Goal: Task Accomplishment & Management: Manage account settings

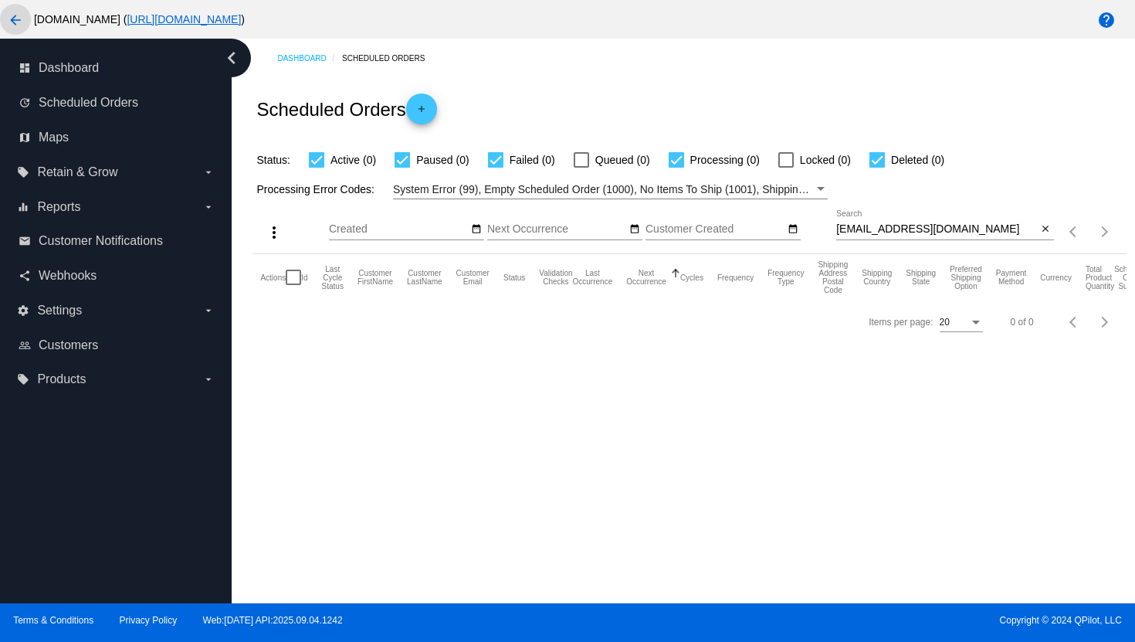
click at [17, 27] on mat-icon "arrow_back" at bounding box center [15, 20] width 19 height 19
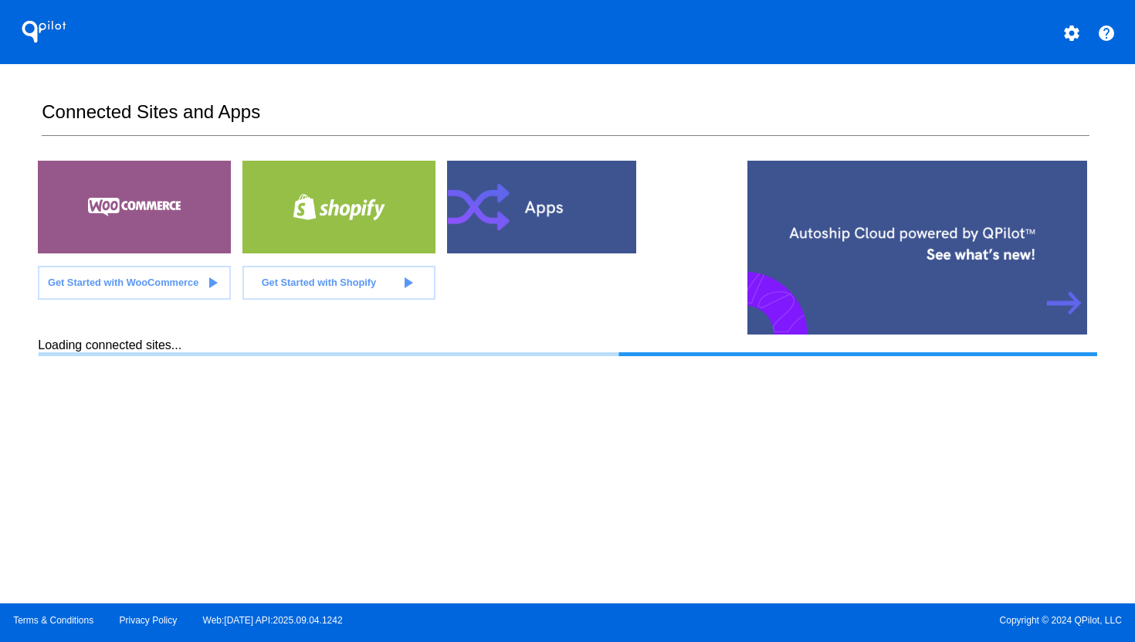
click at [1072, 39] on mat-icon "settings" at bounding box center [1072, 33] width 19 height 19
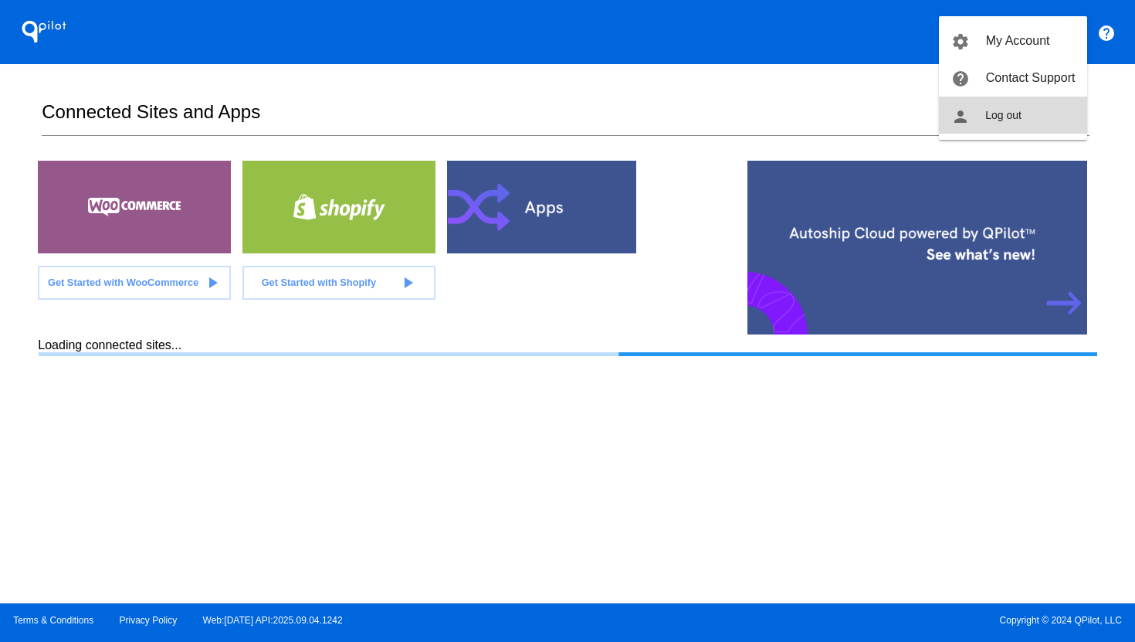
click at [1017, 122] on button "person Log out" at bounding box center [1013, 115] width 148 height 37
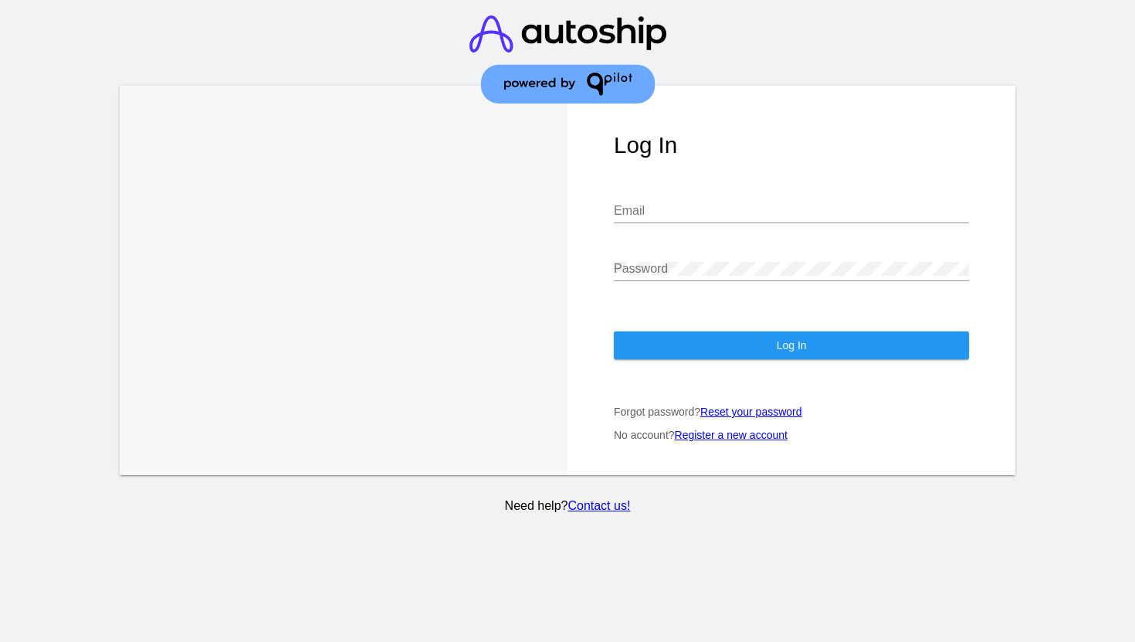
click at [758, 216] on input "Email" at bounding box center [791, 211] width 355 height 14
type input "[PERSON_NAME][EMAIL_ADDRESS][DOMAIN_NAME]"
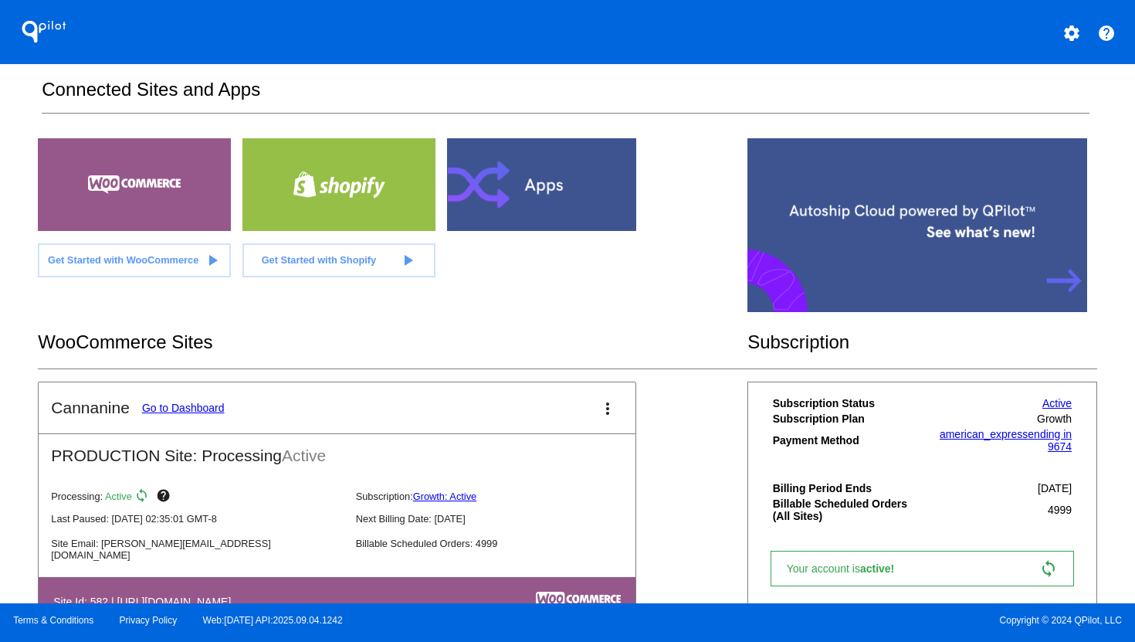
scroll to position [79, 0]
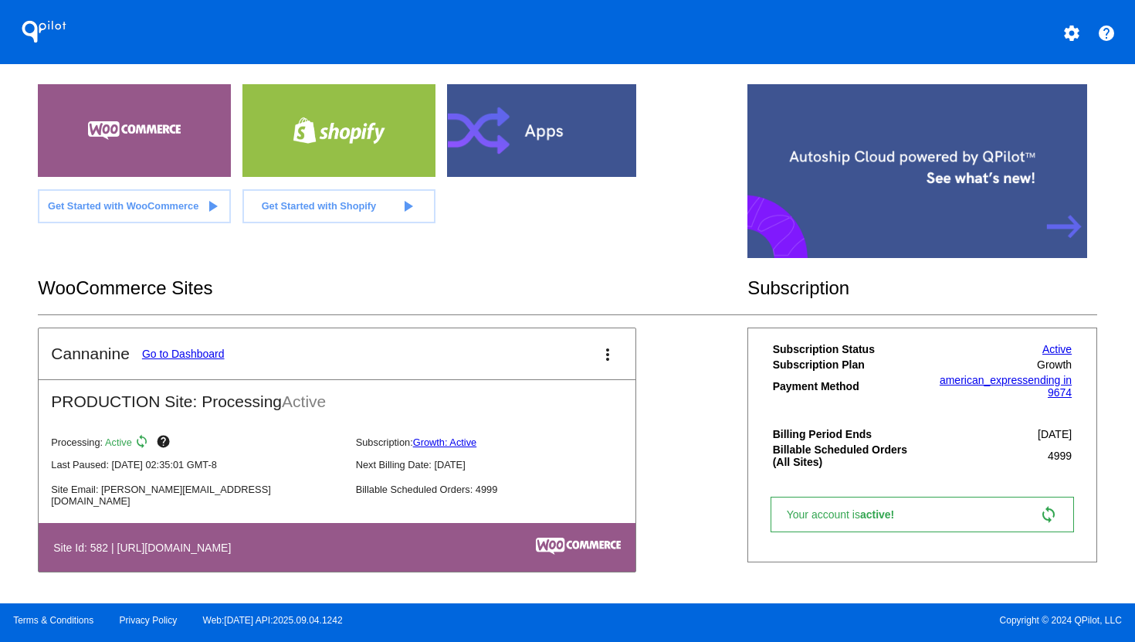
click at [205, 348] on link "Go to Dashboard" at bounding box center [183, 354] width 83 height 12
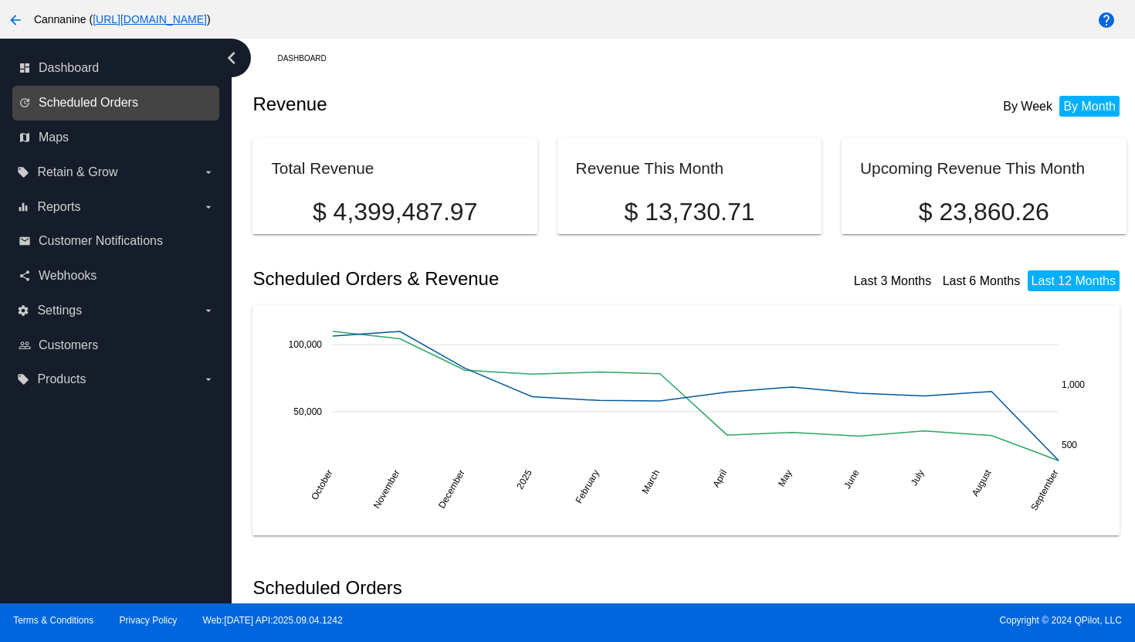
click at [80, 102] on span "Scheduled Orders" at bounding box center [89, 103] width 100 height 14
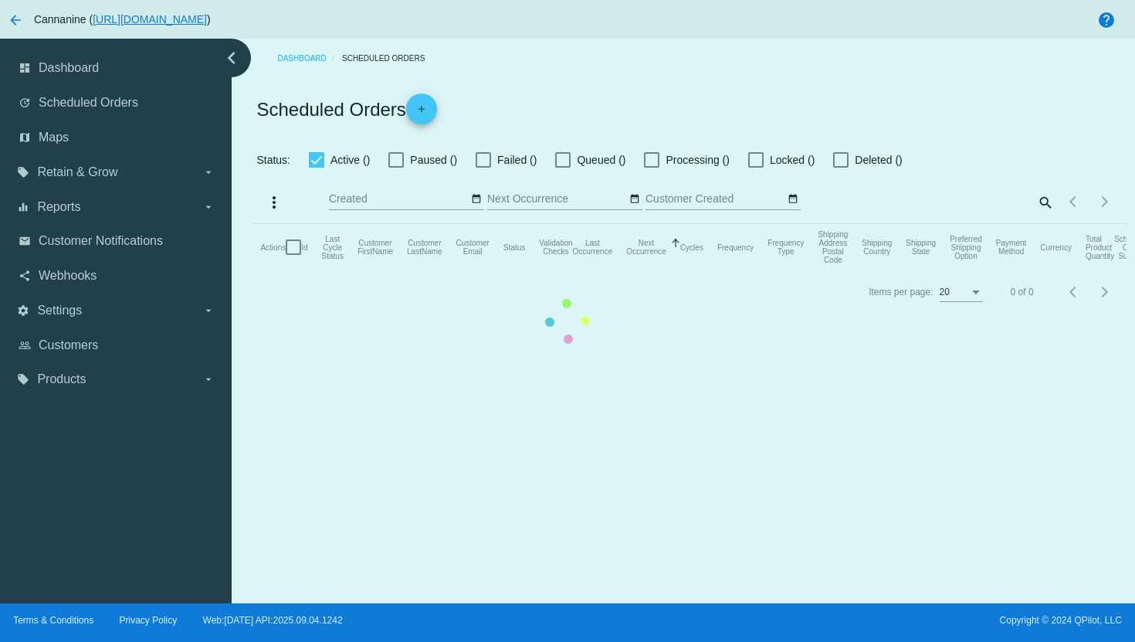
checkbox input "true"
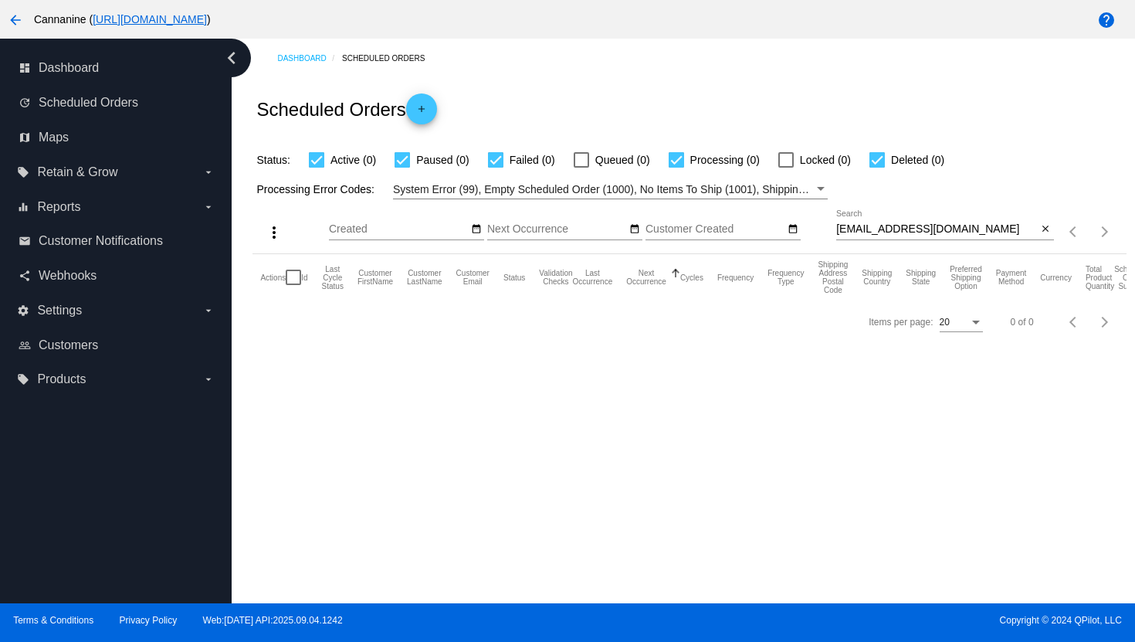
click at [871, 228] on input "[EMAIL_ADDRESS][DOMAIN_NAME]" at bounding box center [938, 229] width 202 height 12
paste input "[EMAIL_ADDRESS]"
type input "[EMAIL_ADDRESS][DOMAIN_NAME]"
